Goal: Task Accomplishment & Management: Manage account settings

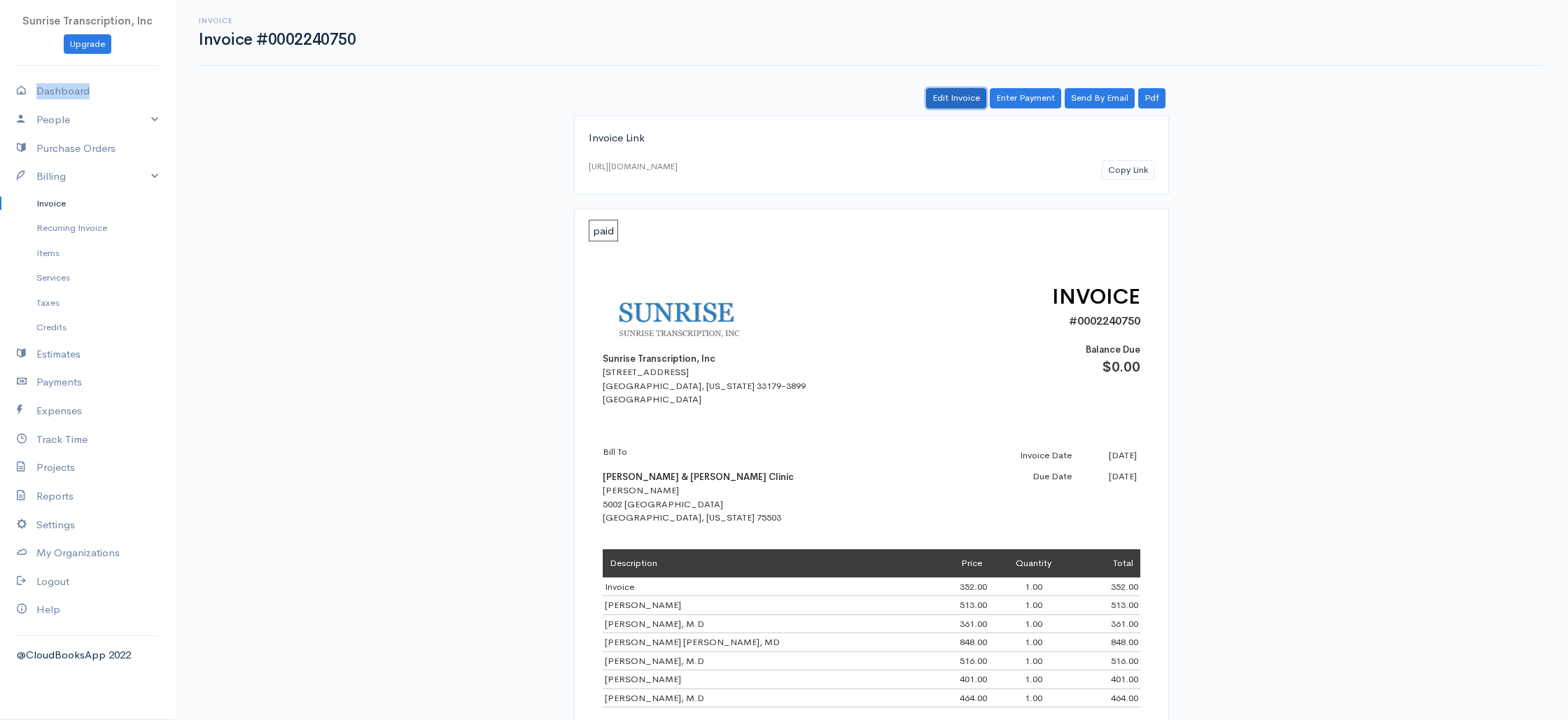
click at [945, 107] on link "Edit Invoice" at bounding box center [956, 98] width 60 height 21
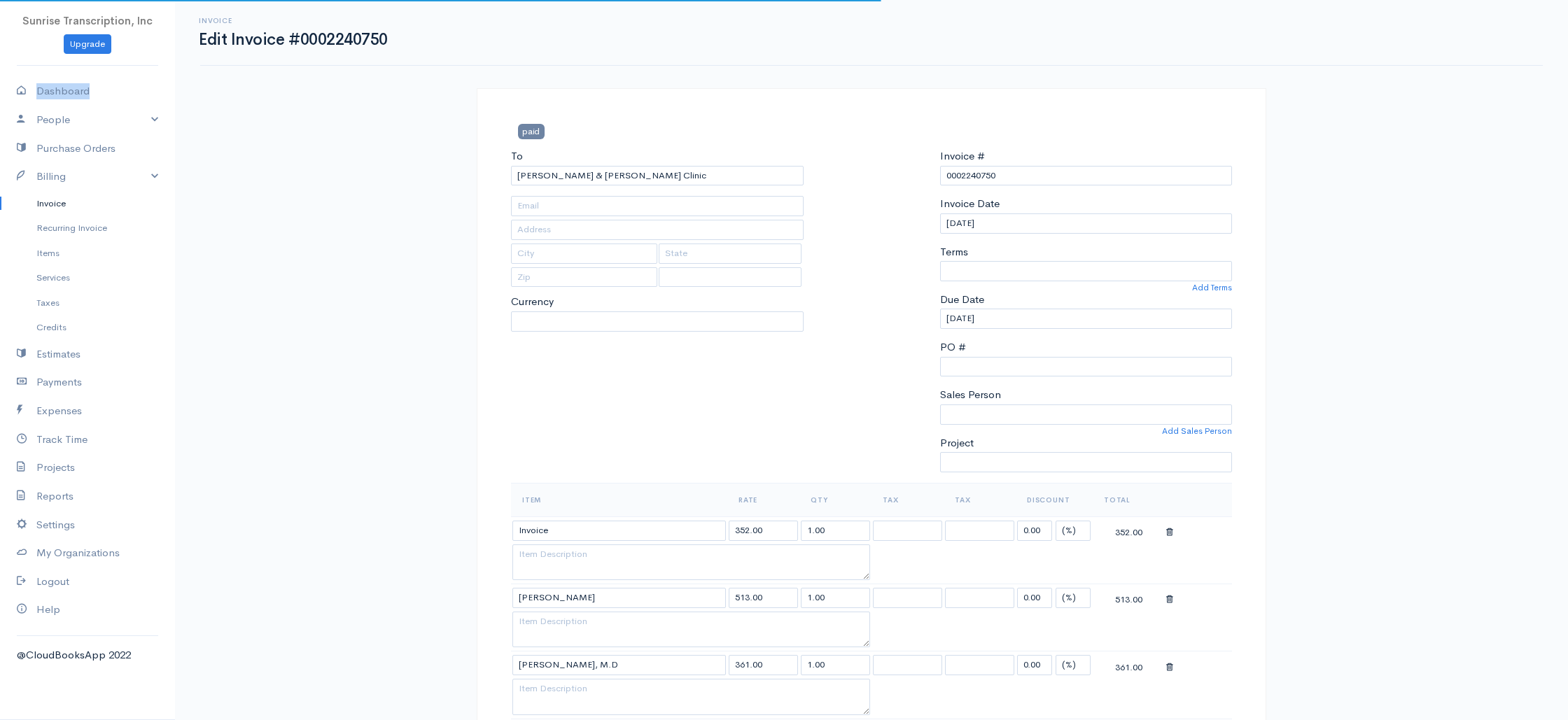
type input "lreed@cccahealth.com"
type input "5002 [GEOGRAPHIC_DATA]"
type input "Texarkana"
type input "Texas"
type input "75503"
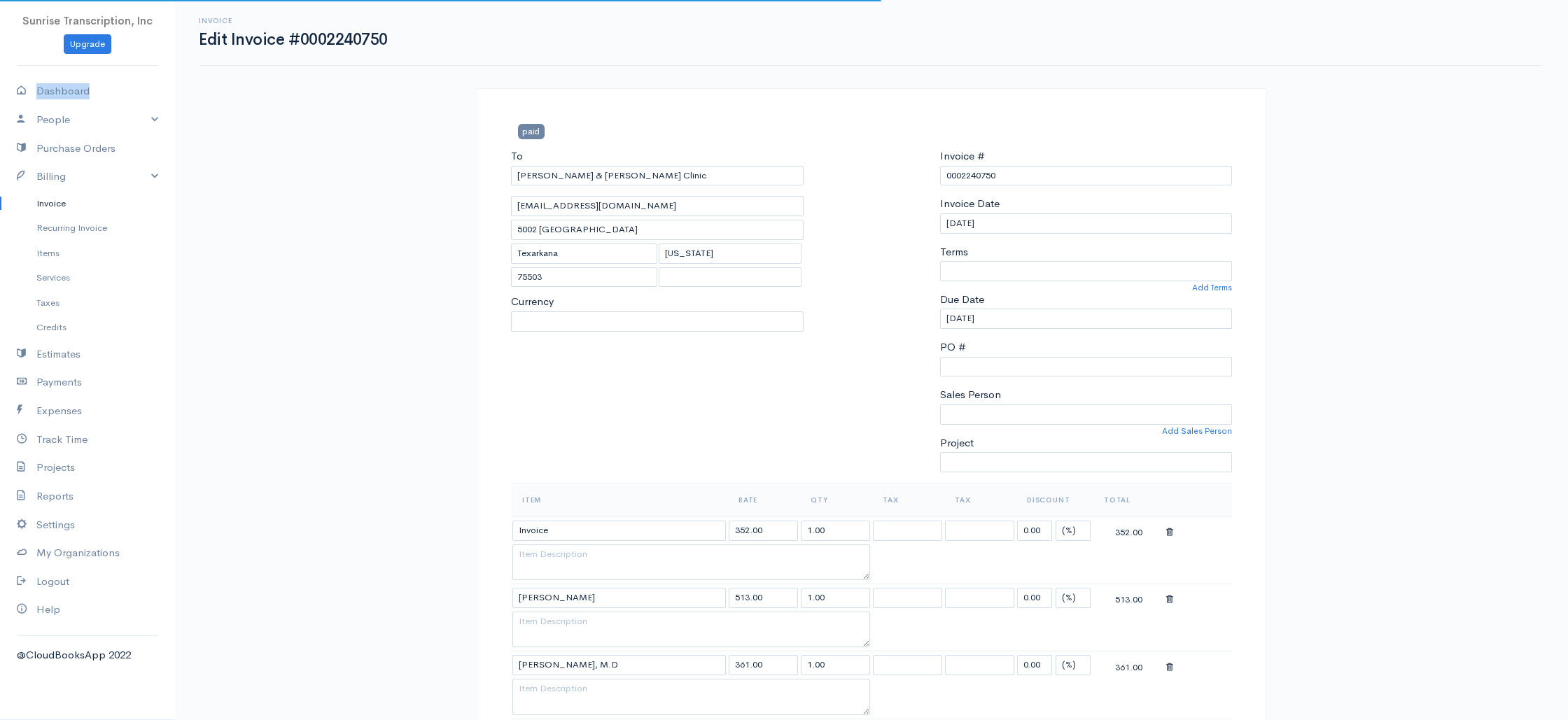
select select
select select "[GEOGRAPHIC_DATA]"
select select "USD"
select select "0"
click at [594, 535] on input "Invoice" at bounding box center [619, 531] width 214 height 21
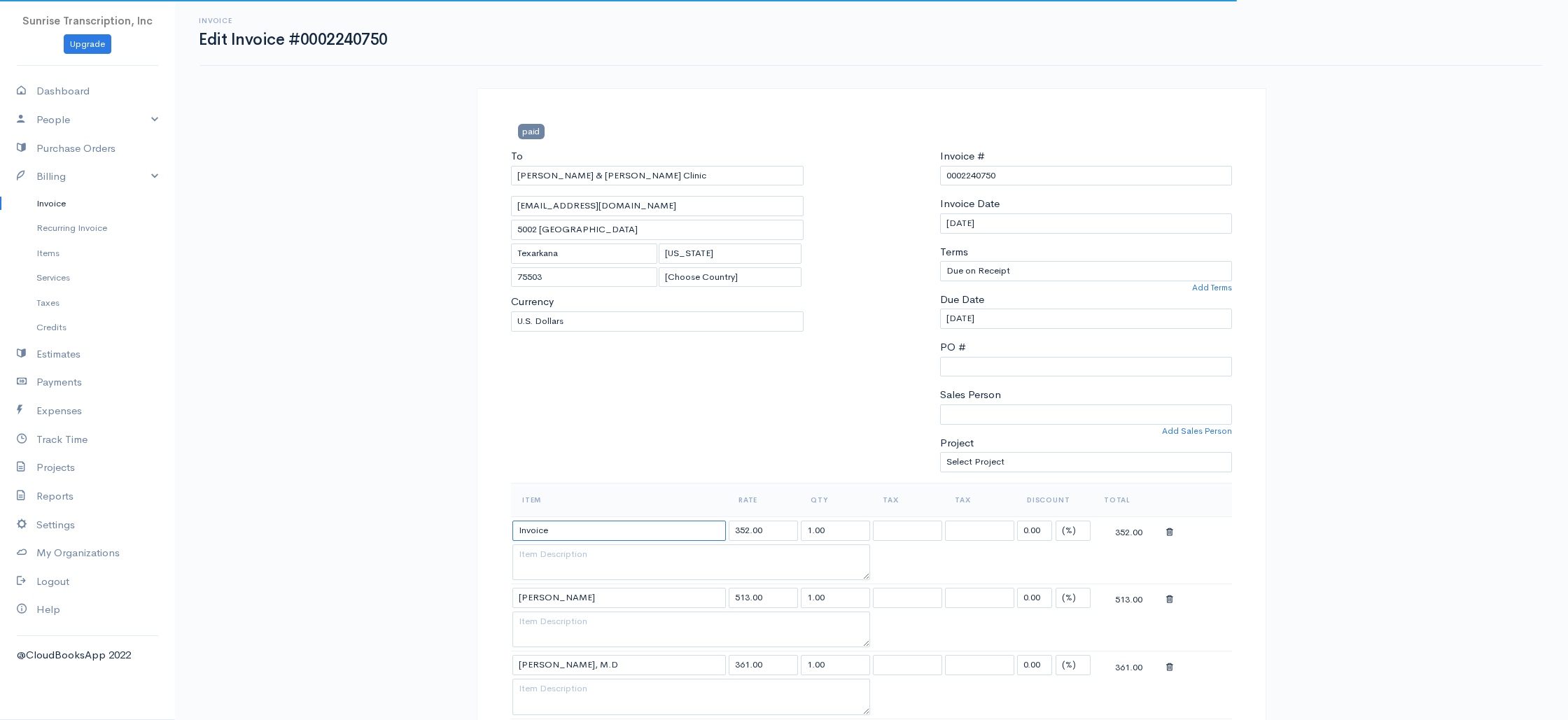
paste input "[PERSON_NAME] MD"
drag, startPoint x: 557, startPoint y: 529, endPoint x: 441, endPoint y: 529, distance: 116.0
paste input "[PERSON_NAME] MD"
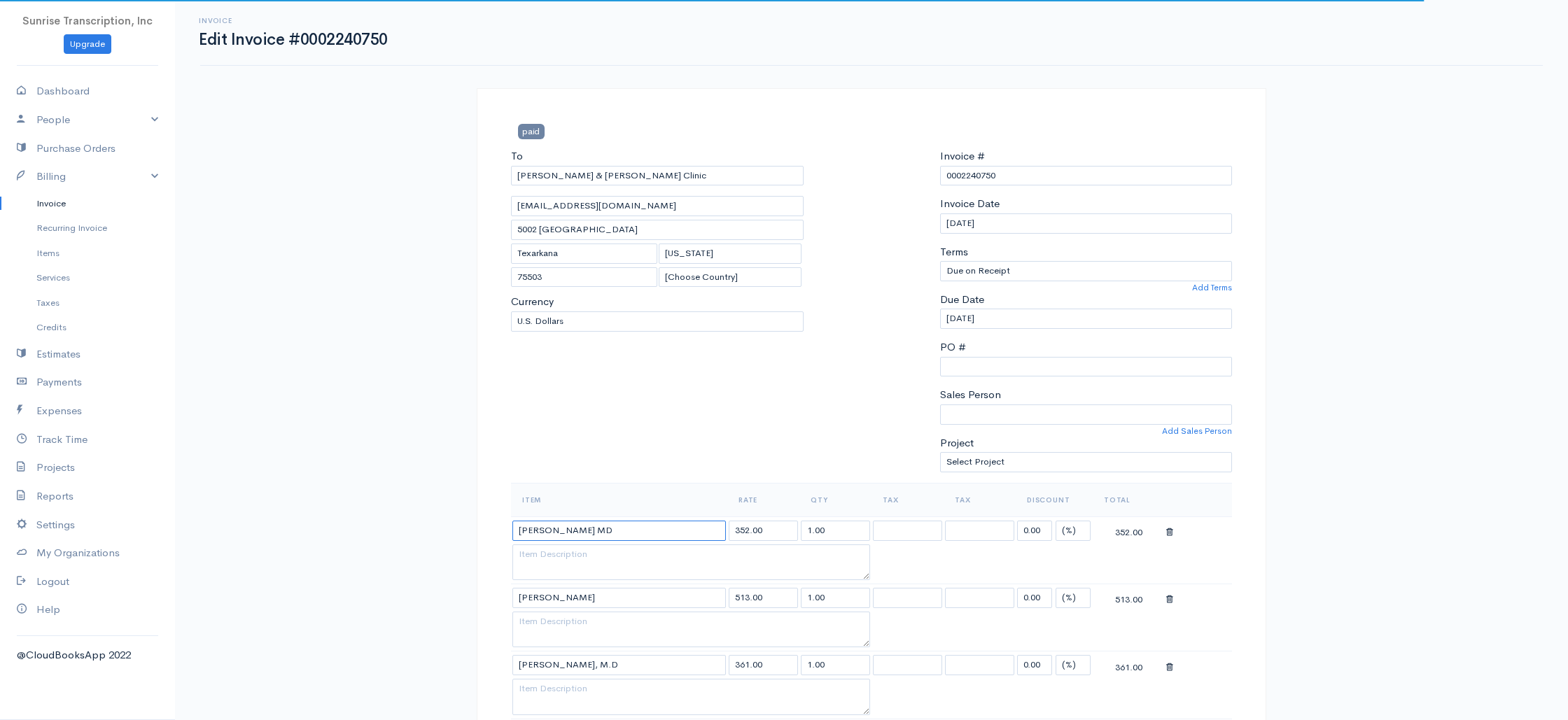
type input "[PERSON_NAME] MD"
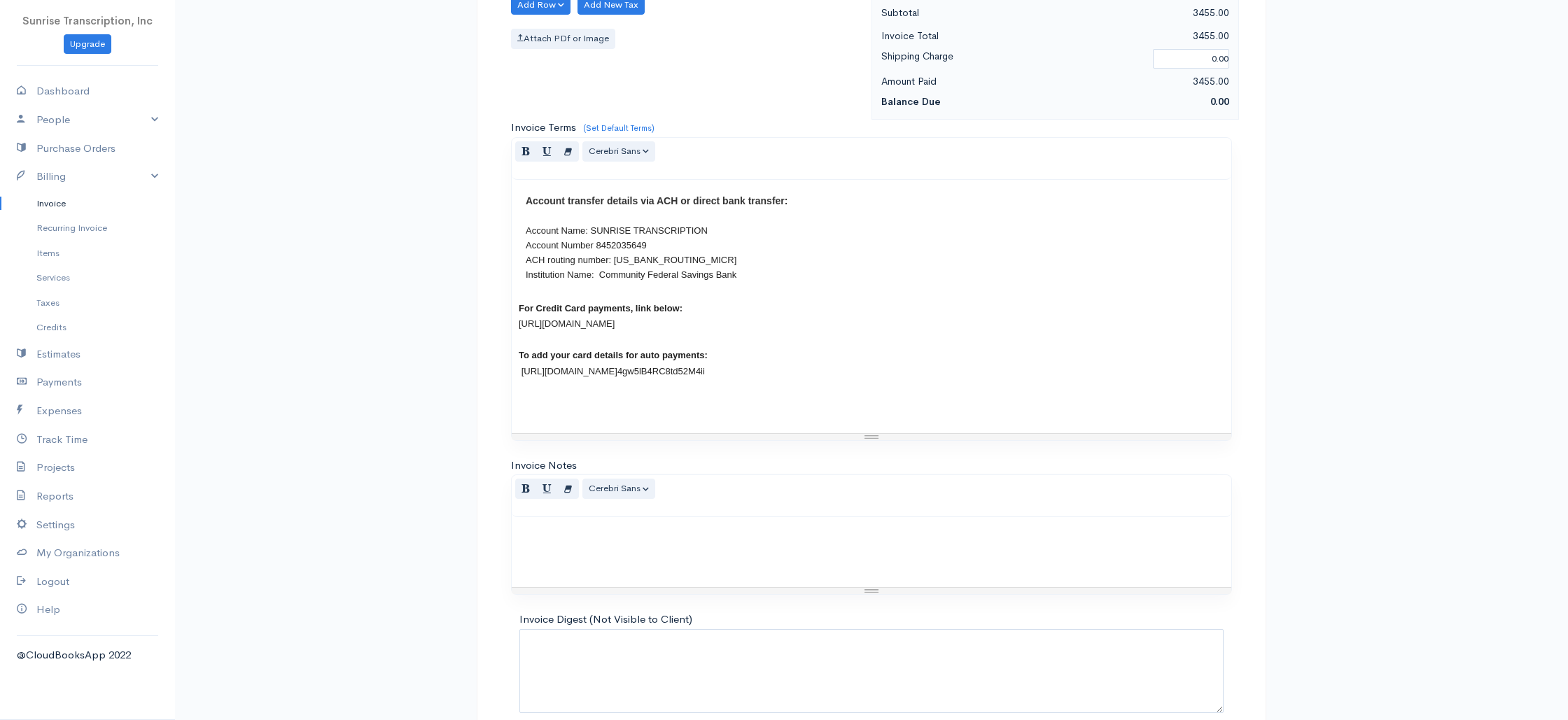
scroll to position [1078, 0]
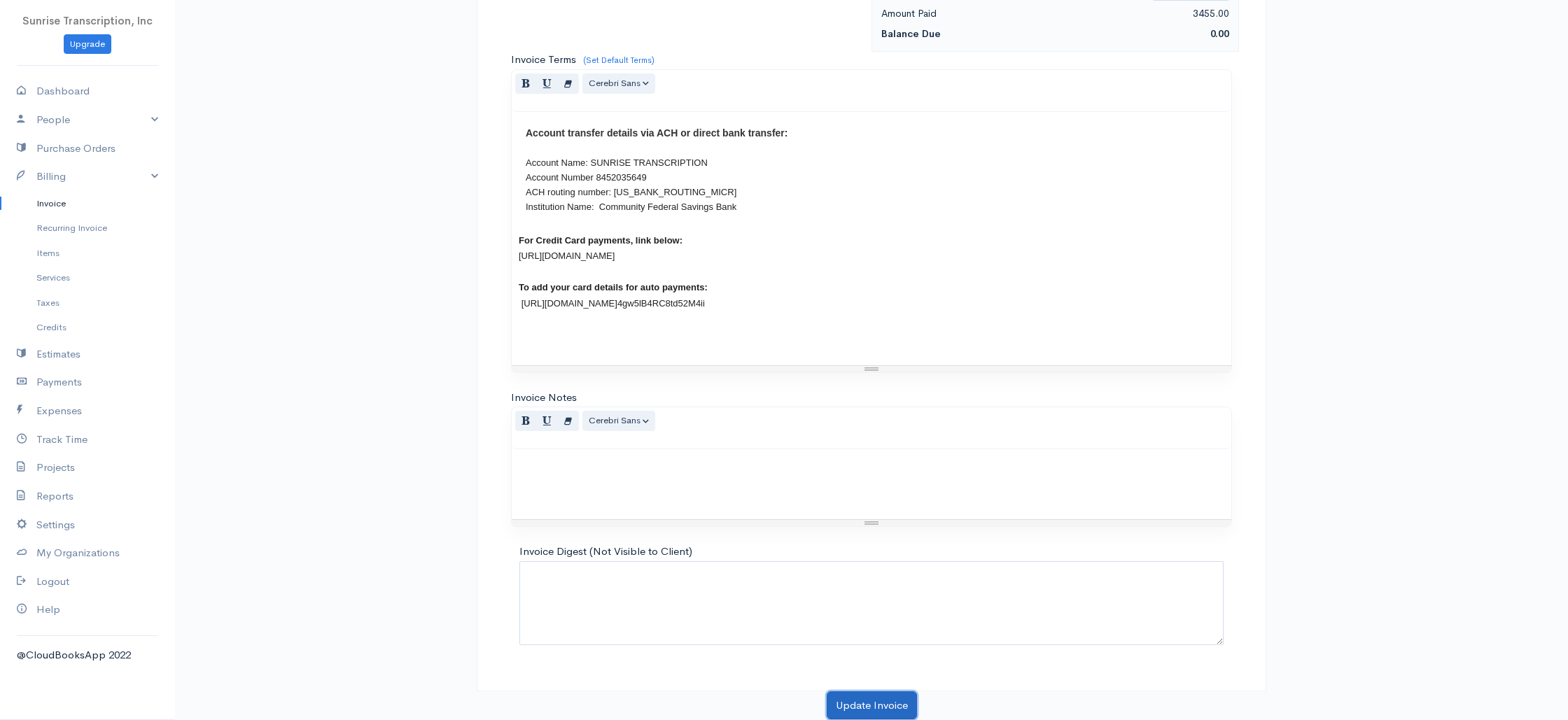
click at [863, 703] on button "Update Invoice" at bounding box center [872, 706] width 91 height 29
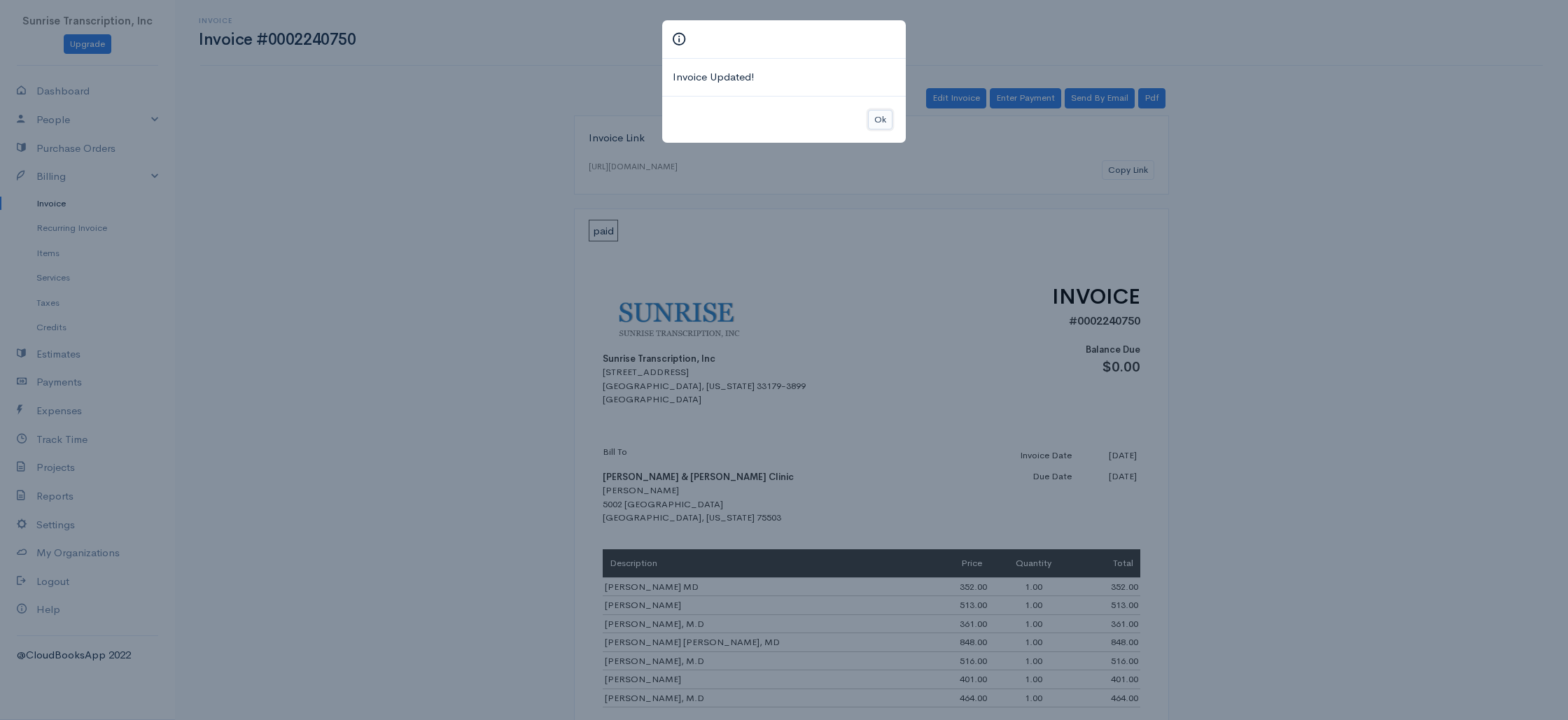
click at [871, 119] on button "Ok" at bounding box center [880, 119] width 24 height 21
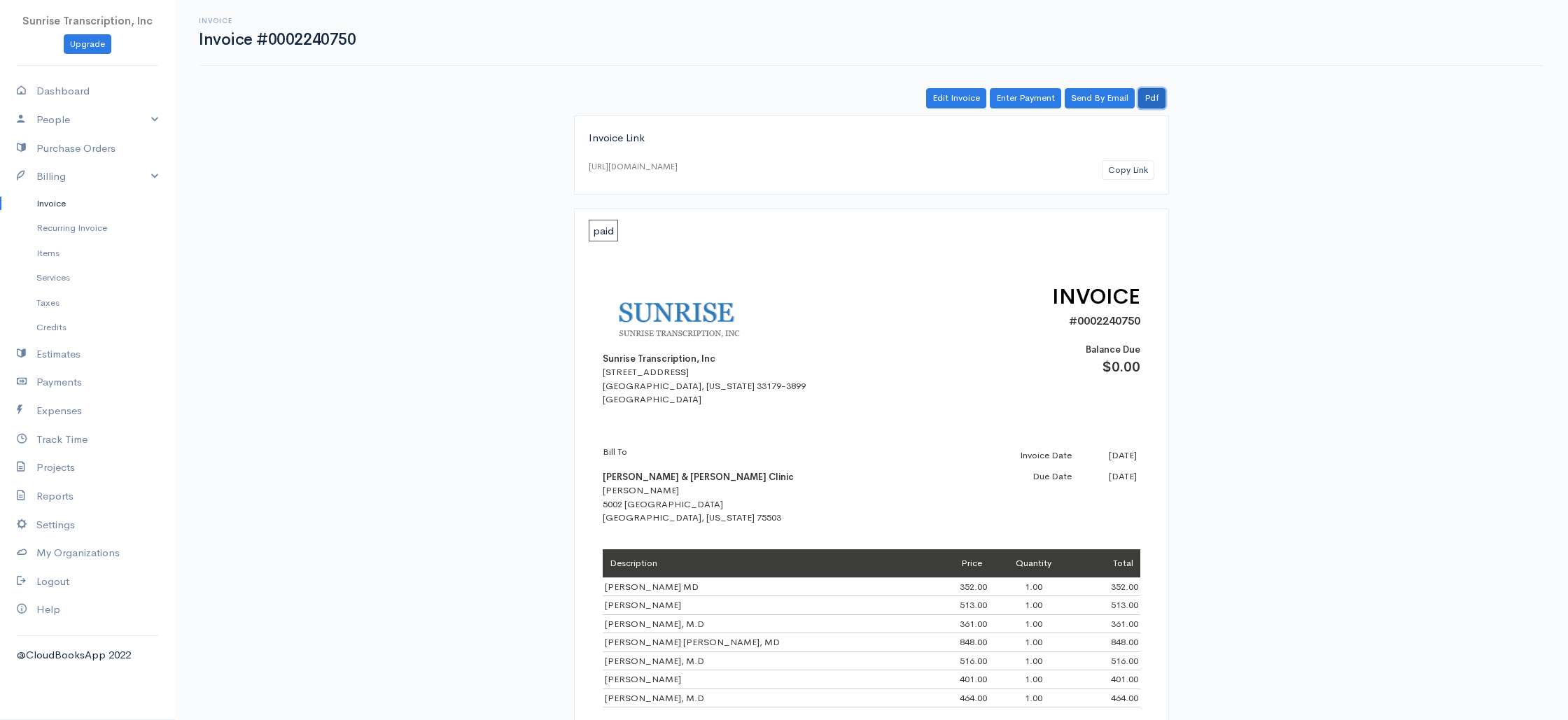
click at [1153, 96] on link "Pdf" at bounding box center [1152, 98] width 27 height 21
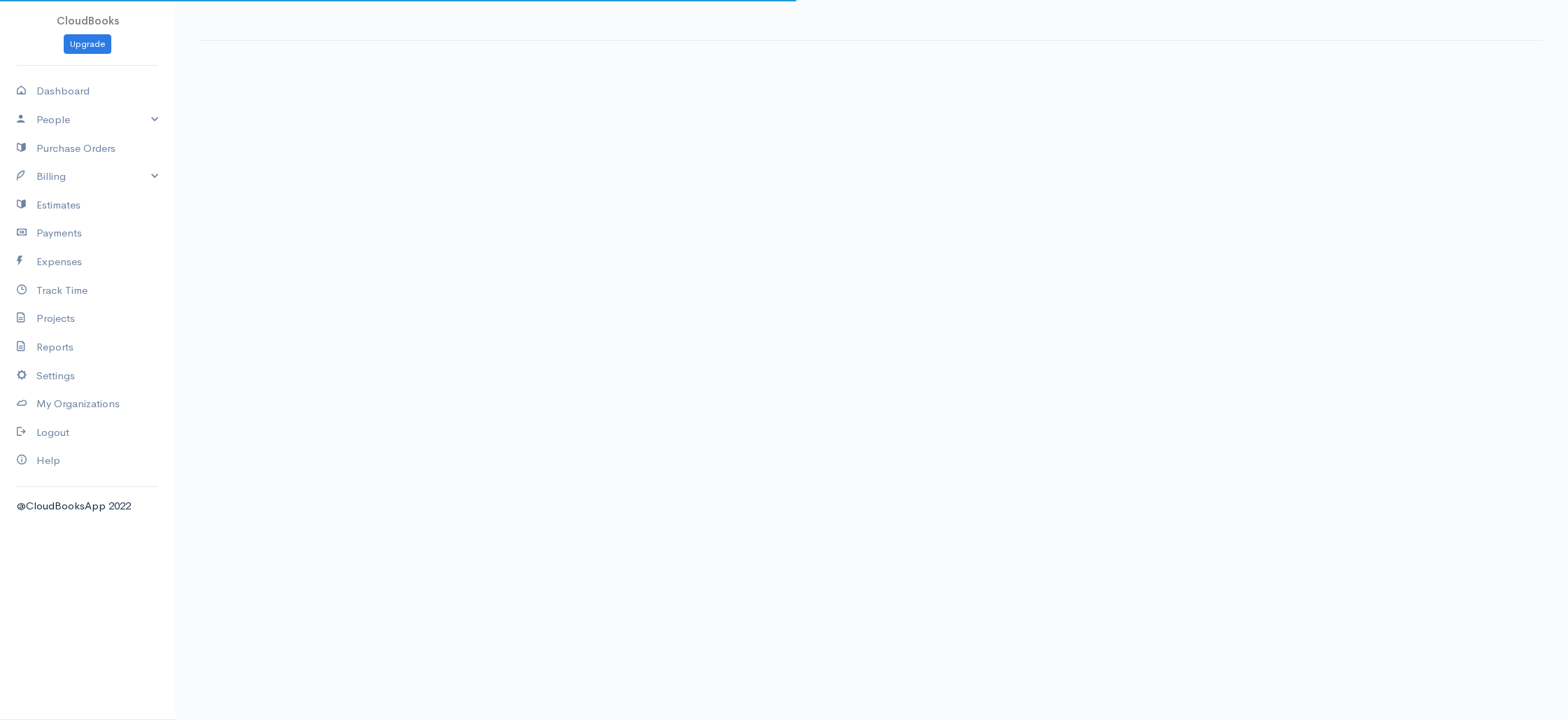
select select "365"
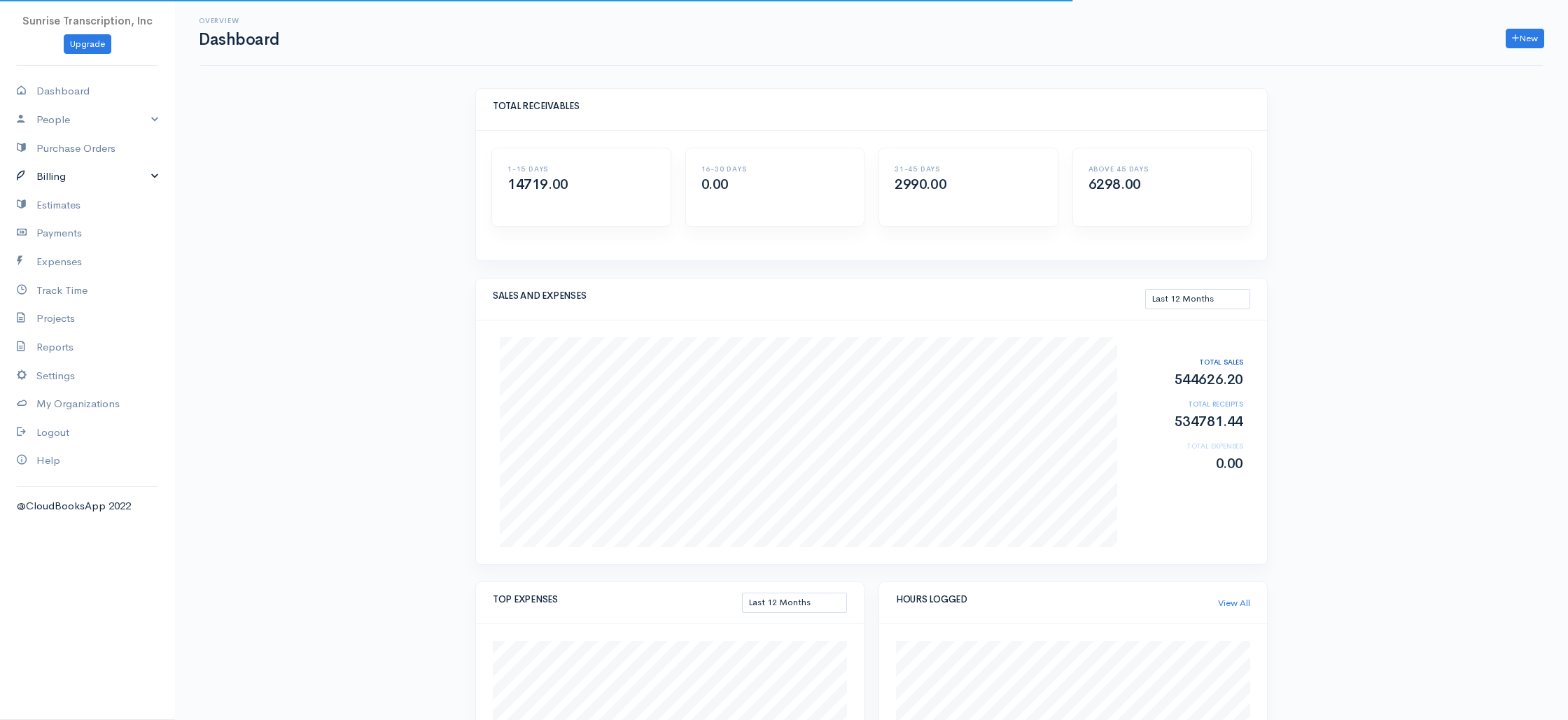
click at [87, 181] on link "Billing" at bounding box center [87, 177] width 175 height 29
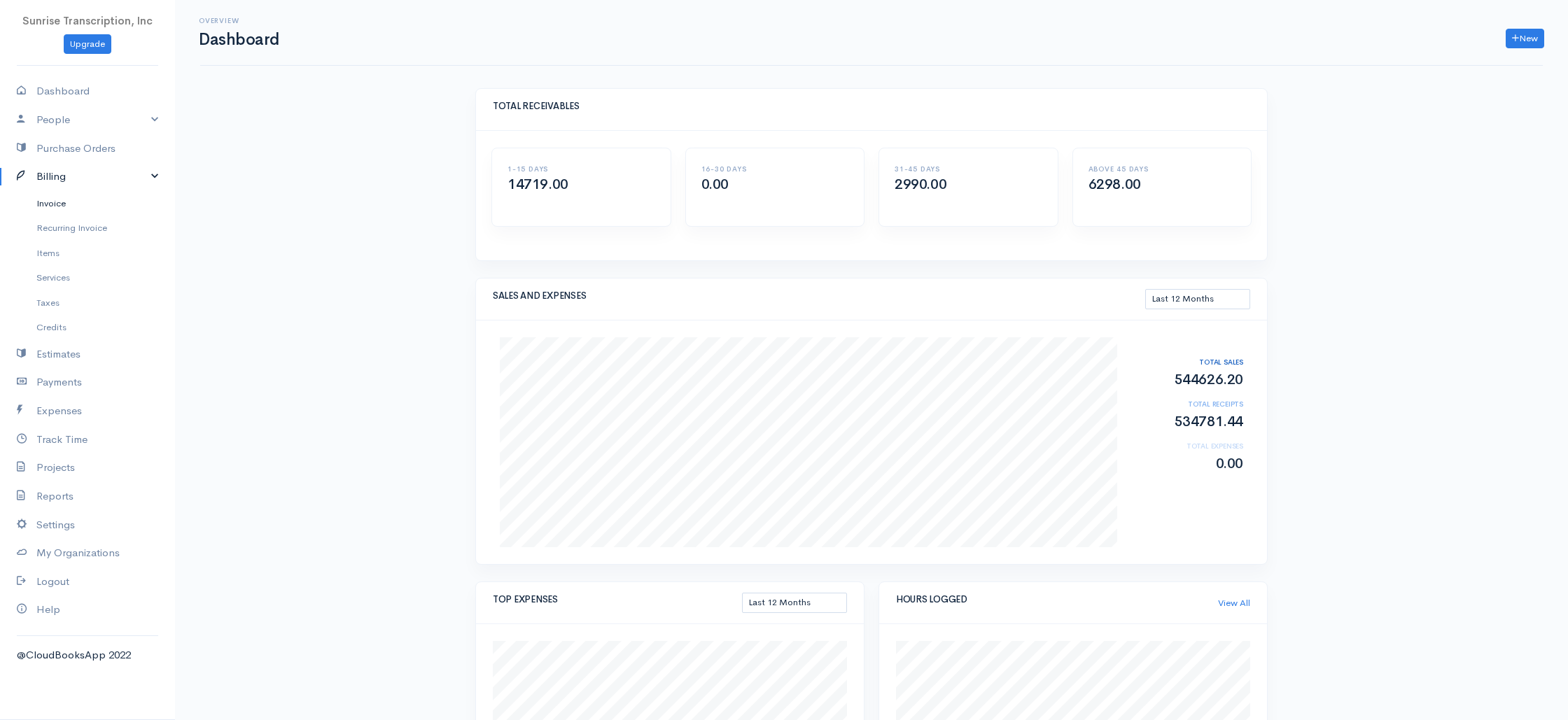
scroll to position [3, 0]
drag, startPoint x: 72, startPoint y: 202, endPoint x: 328, endPoint y: 183, distance: 256.7
click at [72, 202] on link "Invoice" at bounding box center [87, 204] width 175 height 25
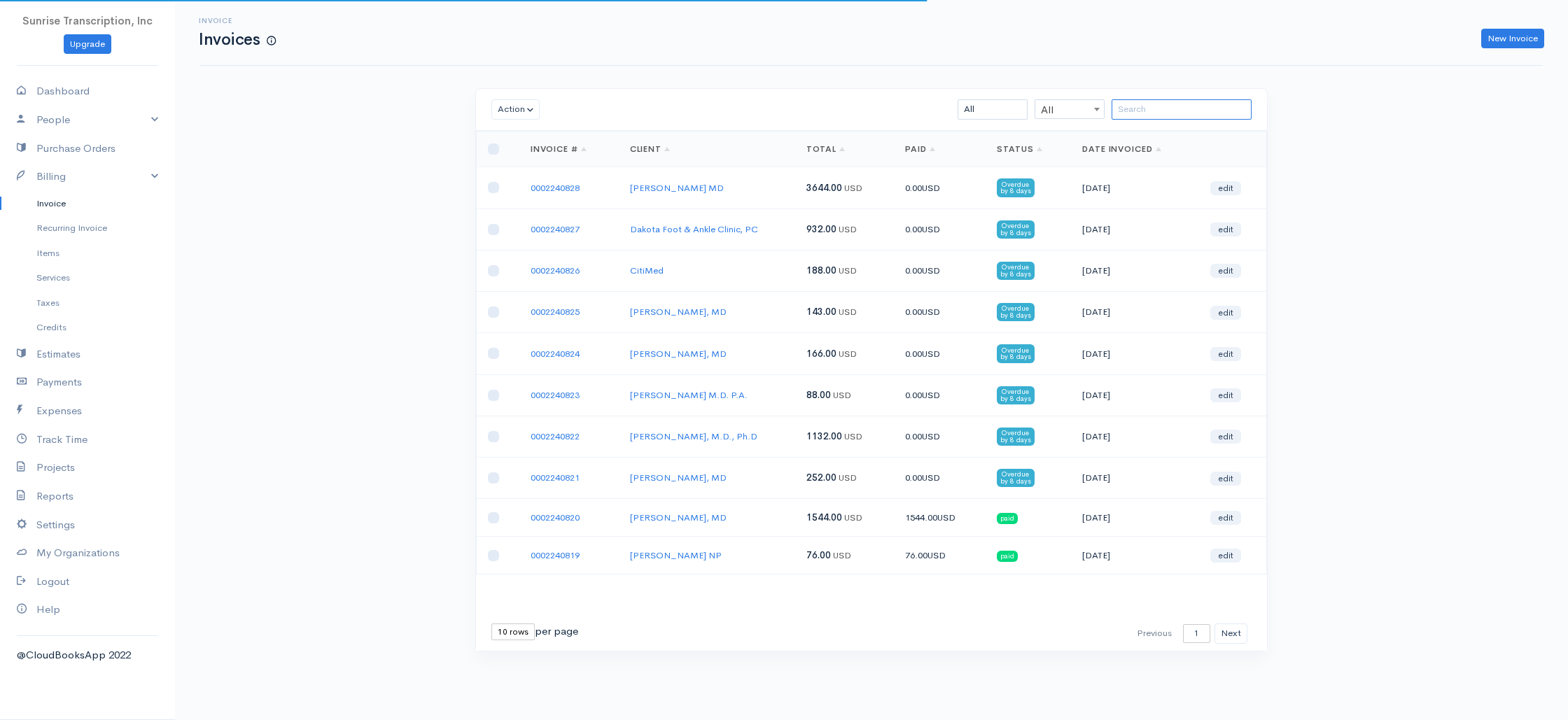
click at [1181, 112] on input "search" at bounding box center [1181, 110] width 140 height 21
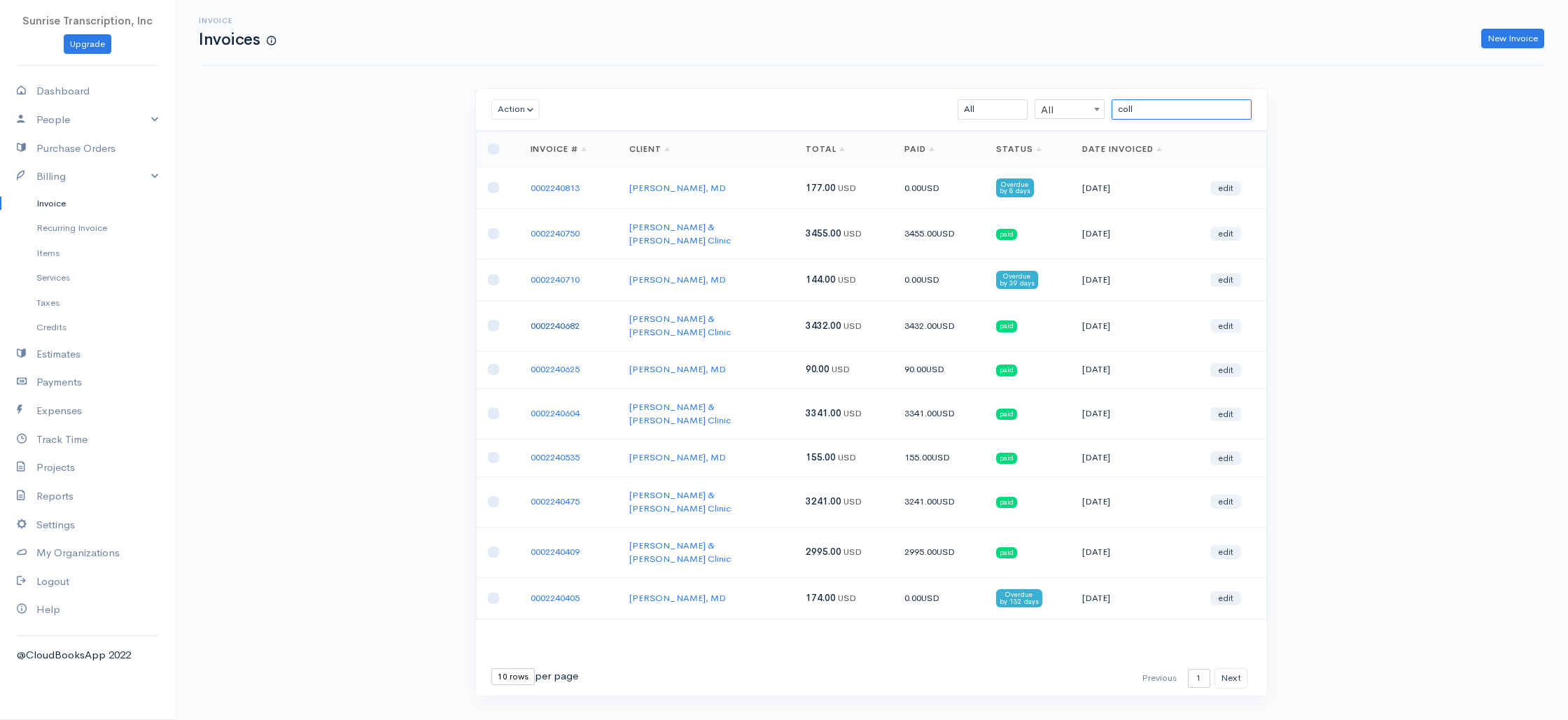
type input "coll"
click at [563, 320] on link "0002240682" at bounding box center [555, 325] width 49 height 12
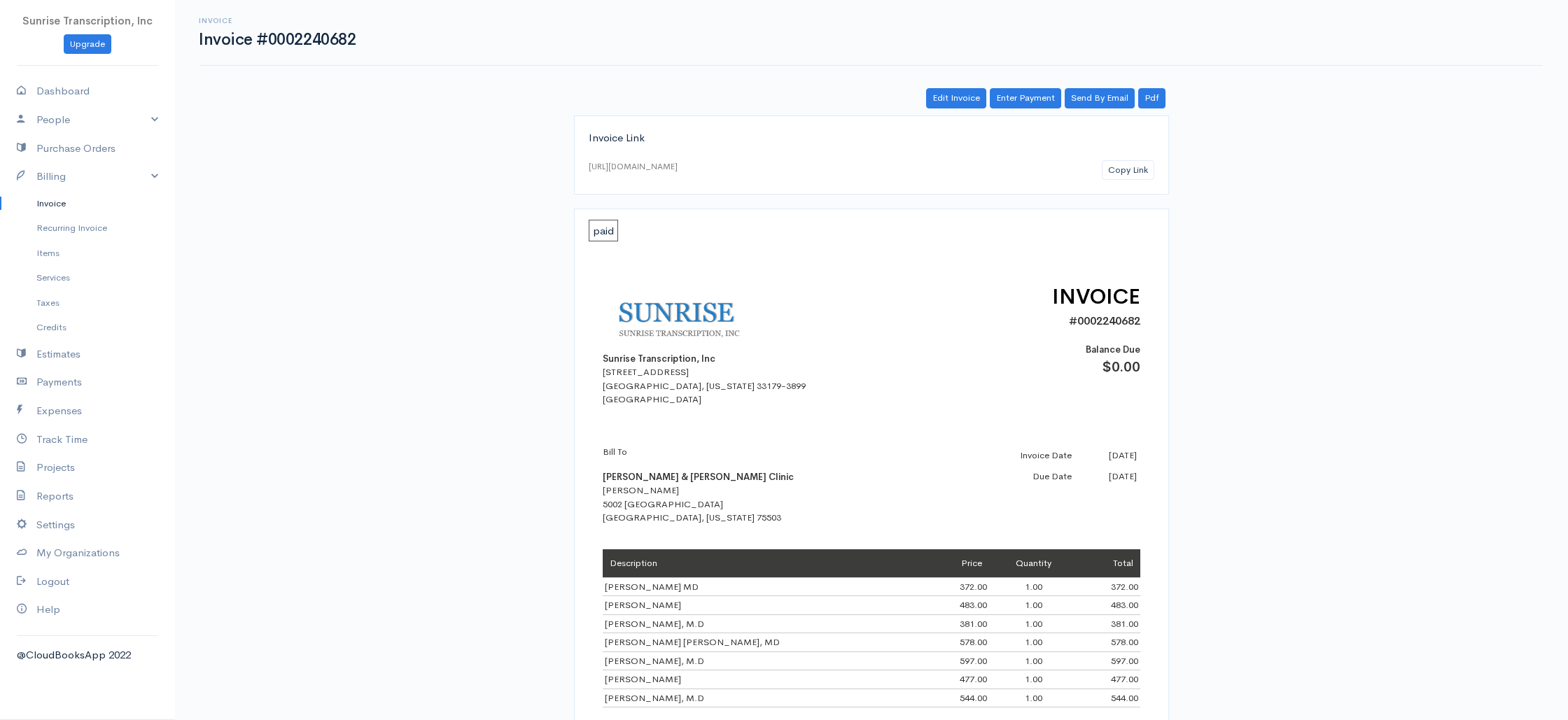
click at [626, 588] on td "[PERSON_NAME] MD" at bounding box center [764, 586] width 323 height 19
click at [625, 588] on td "[PERSON_NAME] MD" at bounding box center [764, 586] width 323 height 19
copy td "[PERSON_NAME] MD"
